Goal: Transaction & Acquisition: Purchase product/service

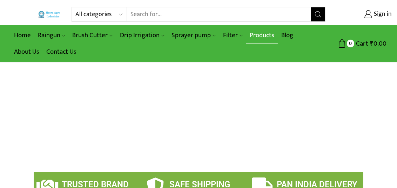
click at [255, 36] on link "Products" at bounding box center [262, 35] width 32 height 16
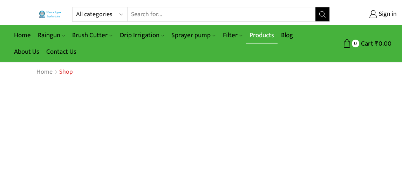
click at [256, 31] on link "Products" at bounding box center [262, 35] width 32 height 16
click at [266, 35] on link "Products" at bounding box center [262, 35] width 32 height 16
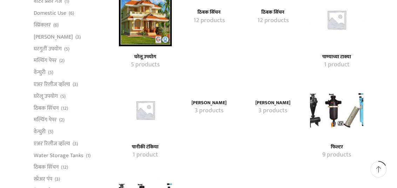
scroll to position [293, 0]
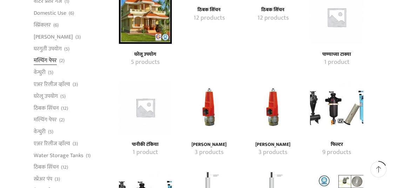
click at [45, 61] on link "मल्चिंग पेपर" at bounding box center [45, 61] width 23 height 12
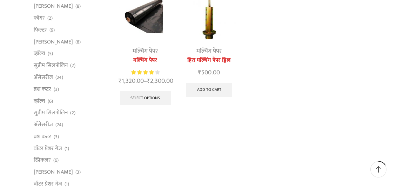
scroll to position [100, 0]
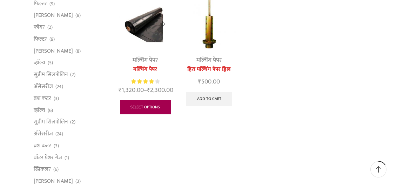
click at [143, 114] on link "Select options" at bounding box center [145, 107] width 51 height 14
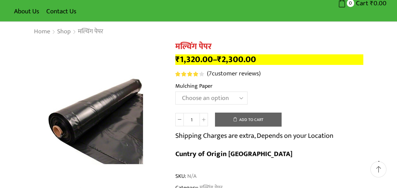
scroll to position [33, 0]
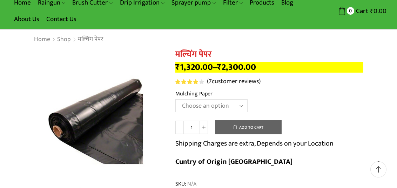
click at [243, 104] on select "Choose an option 1000 X 20 X 400 1000 X 25 X 400 1000 X 30 X 400 1200 X 20 X 40…" at bounding box center [211, 105] width 72 height 13
click at [175, 99] on select "Choose an option 1000 X 20 X 400 1000 X 25 X 400 1000 X 30 X 400 1200 X 20 X 40…" at bounding box center [211, 105] width 72 height 13
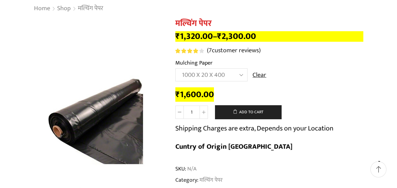
scroll to position [61, 0]
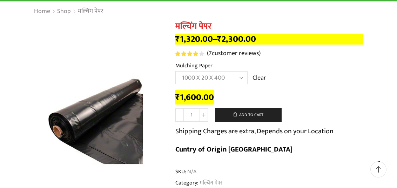
click at [241, 77] on select "Choose an option 1000 X 20 X 400 1000 X 25 X 400 1000 X 30 X 400 1200 X 20 X 40…" at bounding box center [211, 77] width 72 height 13
click at [175, 71] on select "Choose an option 1000 X 20 X 400 1000 X 25 X 400 1000 X 30 X 400 1200 X 20 X 40…" at bounding box center [211, 77] width 72 height 13
click at [230, 75] on select "Choose an option 1000 X 20 X 400 1000 X 25 X 400 1000 X 30 X 400 1200 X 20 X 40…" at bounding box center [211, 77] width 72 height 13
click at [175, 71] on select "Choose an option 1000 X 20 X 400 1000 X 25 X 400 1000 X 30 X 400 1200 X 20 X 40…" at bounding box center [211, 77] width 72 height 13
click at [242, 81] on select "Choose an option 1000 X 20 X 400 1000 X 25 X 400 1000 X 30 X 400 1200 X 20 X 40…" at bounding box center [211, 77] width 72 height 13
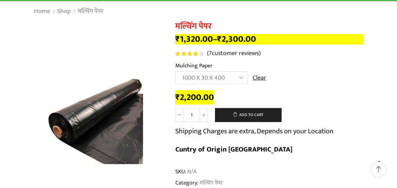
click at [175, 71] on select "Choose an option 1000 X 20 X 400 1000 X 25 X 400 1000 X 30 X 400 1200 X 20 X 40…" at bounding box center [211, 77] width 72 height 13
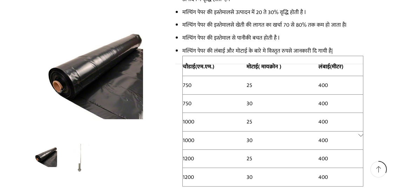
scroll to position [604, 0]
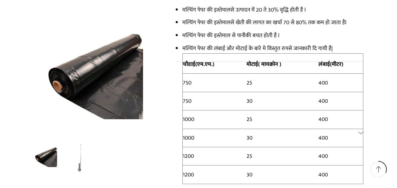
click at [361, 110] on link "Additional information" at bounding box center [269, 133] width 188 height 142
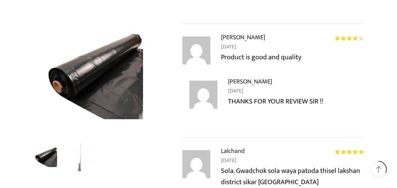
click at [361, 110] on li "Rated 4 out of 5 Wamanrao Gyanbarao Pole – October 11, 2020 Product is good and…" at bounding box center [272, 84] width 181 height 105
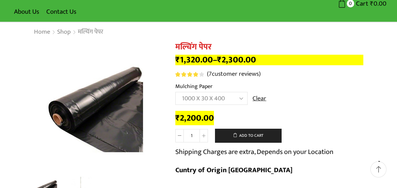
scroll to position [48, 0]
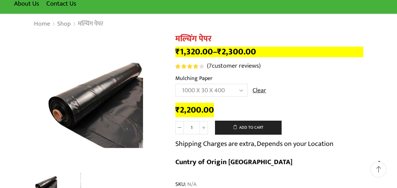
click at [230, 89] on select "Choose an option 1000 X 20 X 400 1000 X 25 X 400 1000 X 30 X 400 1200 X 20 X 40…" at bounding box center [211, 90] width 72 height 13
click at [175, 84] on select "Choose an option 1000 X 20 X 400 1000 X 25 X 400 1000 X 30 X 400 1200 X 20 X 40…" at bounding box center [211, 90] width 72 height 13
select select "1200-x-30-x-400-hi"
click at [284, 102] on td "Choose an option 1000 X 20 X 400 1000 X 25 X 400 1000 X 30 X 400 1200 X 20 X 40…" at bounding box center [269, 93] width 188 height 19
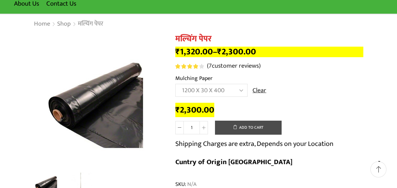
click at [242, 130] on button "Add to cart" at bounding box center [248, 128] width 67 height 14
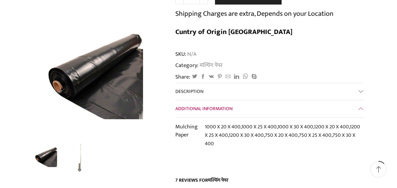
scroll to position [182, 0]
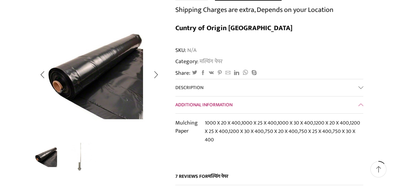
click at [79, 160] on img "2 / 2" at bounding box center [81, 156] width 30 height 30
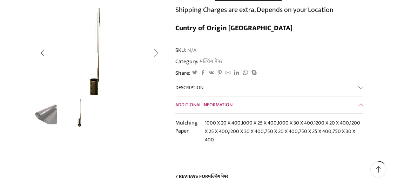
click at [100, 44] on img "2 / 2" at bounding box center [98, 54] width 187 height 124
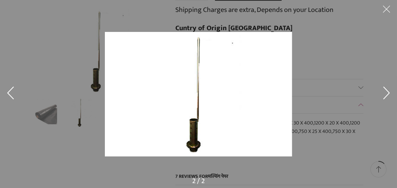
click at [197, 44] on img at bounding box center [198, 94] width 187 height 124
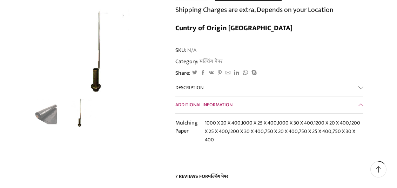
click at [197, 44] on img at bounding box center [198, 94] width 187 height 124
click at [101, 62] on img "2 / 2" at bounding box center [98, 47] width 187 height 124
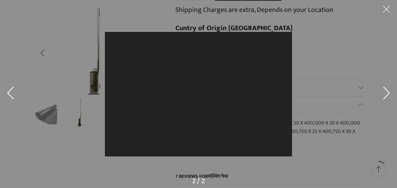
click at [101, 62] on div at bounding box center [198, 94] width 397 height 188
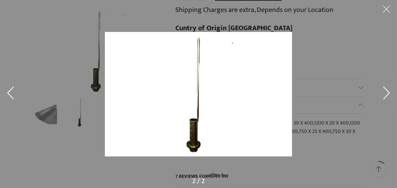
click at [387, 91] on button at bounding box center [386, 93] width 21 height 35
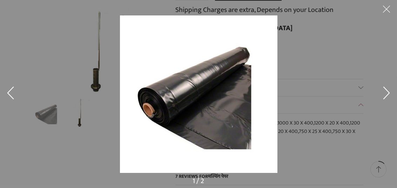
click at [387, 91] on button at bounding box center [386, 93] width 21 height 35
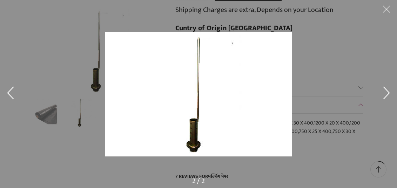
click at [387, 9] on button at bounding box center [386, 10] width 21 height 21
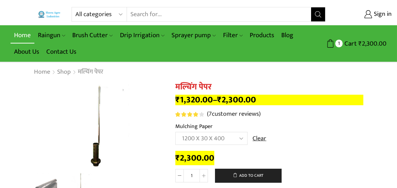
click at [23, 36] on link "Home" at bounding box center [23, 35] width 24 height 16
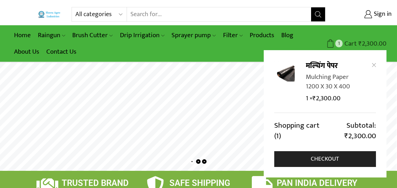
click at [365, 41] on bdi "₹ 2,300.00" at bounding box center [372, 43] width 28 height 11
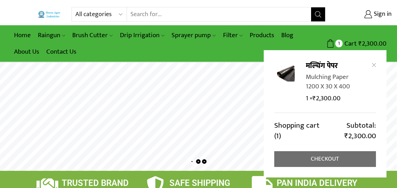
click at [331, 158] on link "Checkout" at bounding box center [325, 159] width 102 height 16
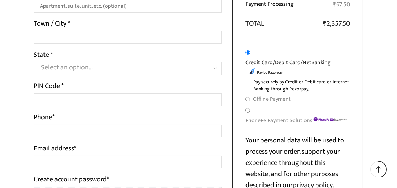
scroll to position [266, 0]
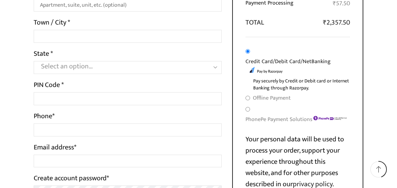
click at [248, 108] on input "PhonePe Payment Solutions" at bounding box center [247, 109] width 5 height 5
radio input "true"
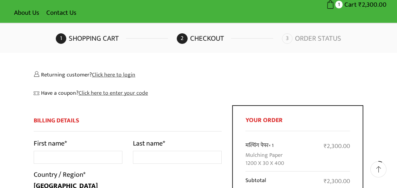
scroll to position [37, 0]
